Goal: Task Accomplishment & Management: Use online tool/utility

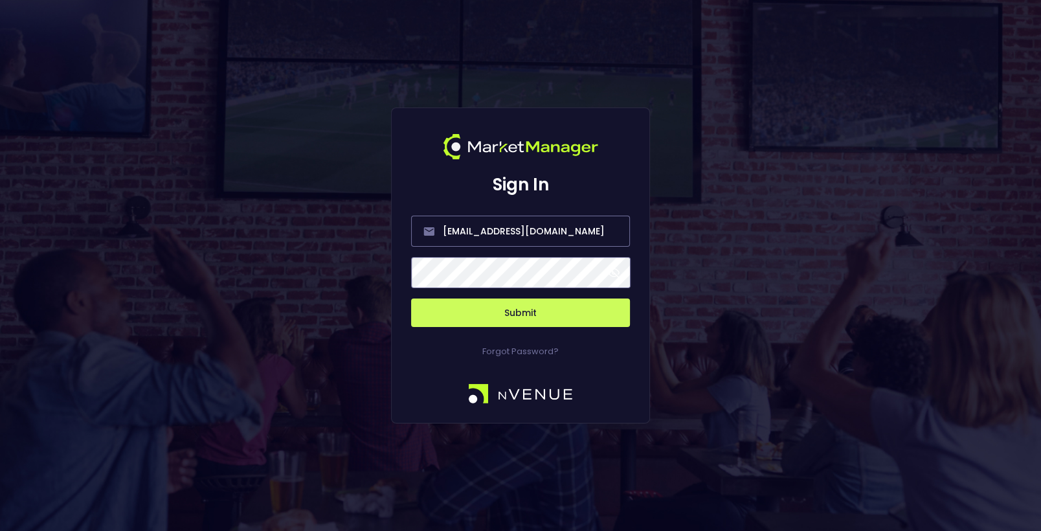
click at [528, 310] on button "Submit" at bounding box center [520, 313] width 219 height 28
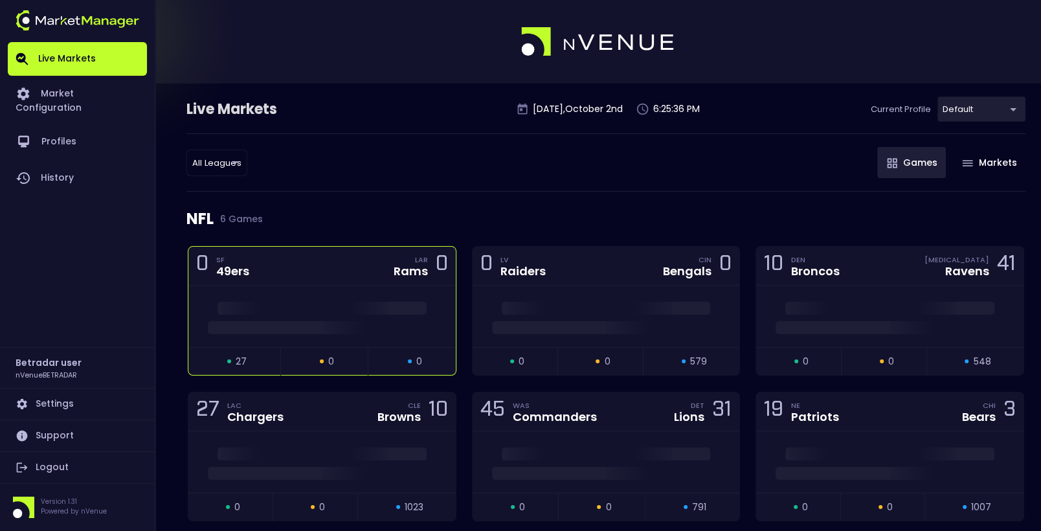
click at [263, 286] on div at bounding box center [321, 317] width 267 height 62
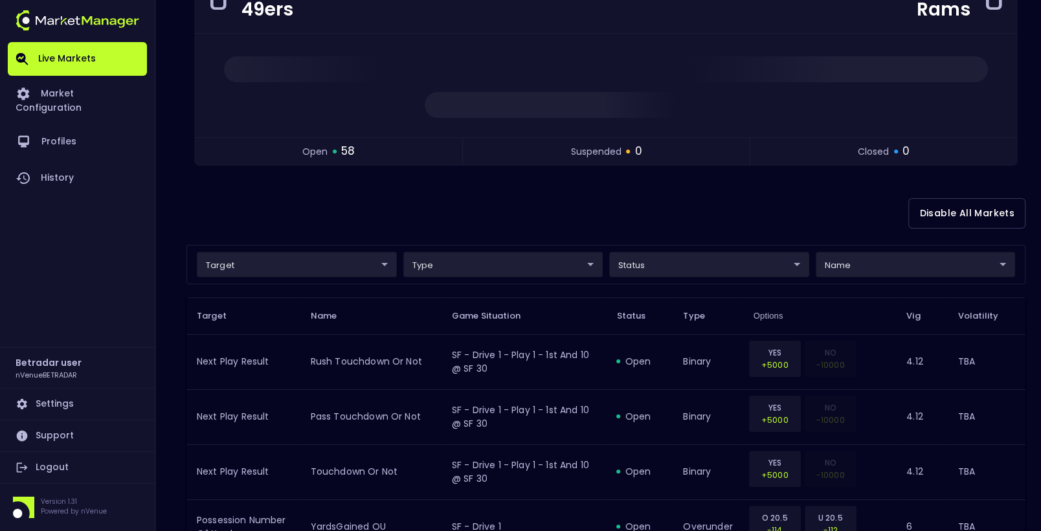
scroll to position [165, 0]
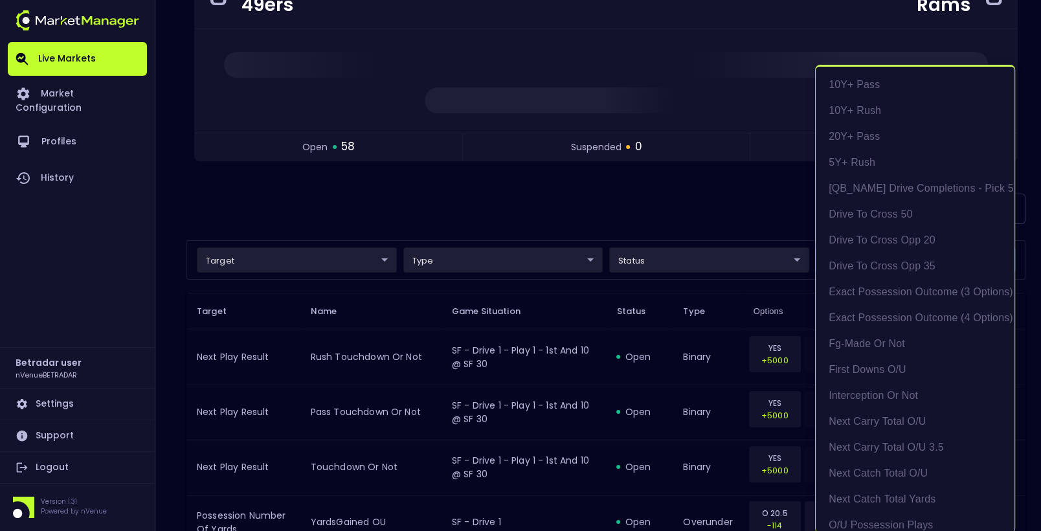
click at [870, 319] on li "exact possession outcome (4 options)" at bounding box center [915, 318] width 199 height 26
type input "Possession Result"
type input "group"
type input "exact possession outcome (4 options)"
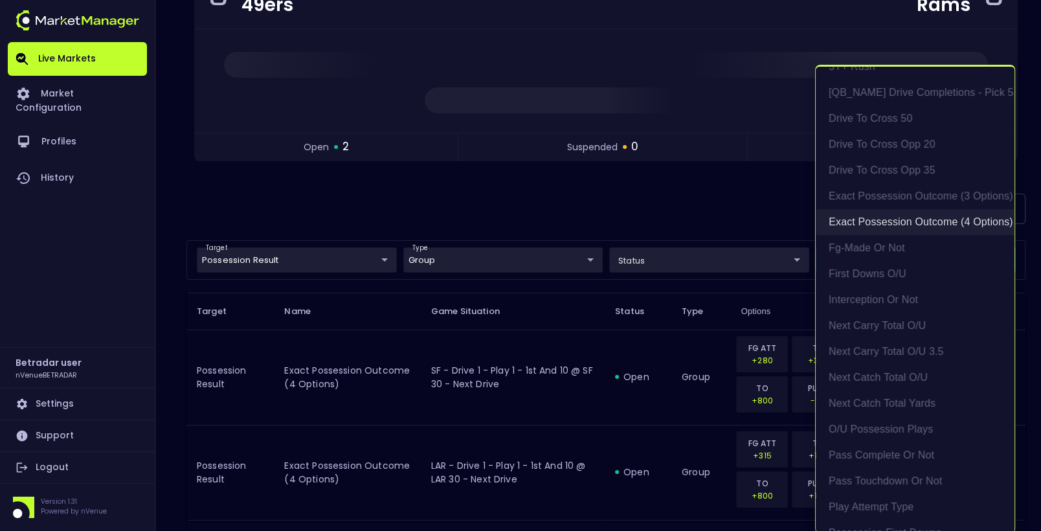
scroll to position [102, 0]
